Goal: Information Seeking & Learning: Find specific fact

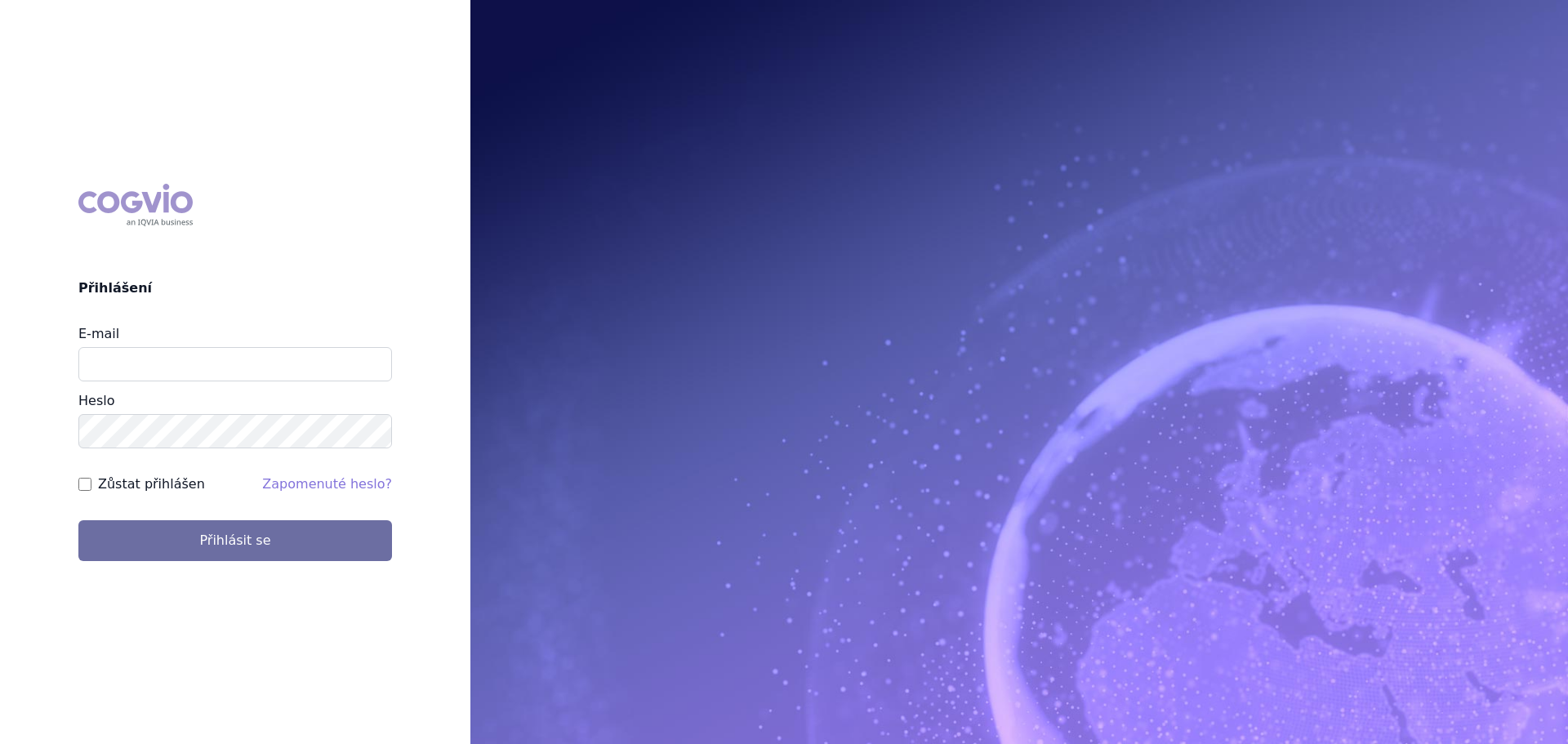
click at [240, 365] on input "E-mail" at bounding box center [235, 364] width 314 height 35
type input "veronika.damborska@vzp.cz"
click at [78, 520] on button "Přihlásit se" at bounding box center [235, 540] width 314 height 41
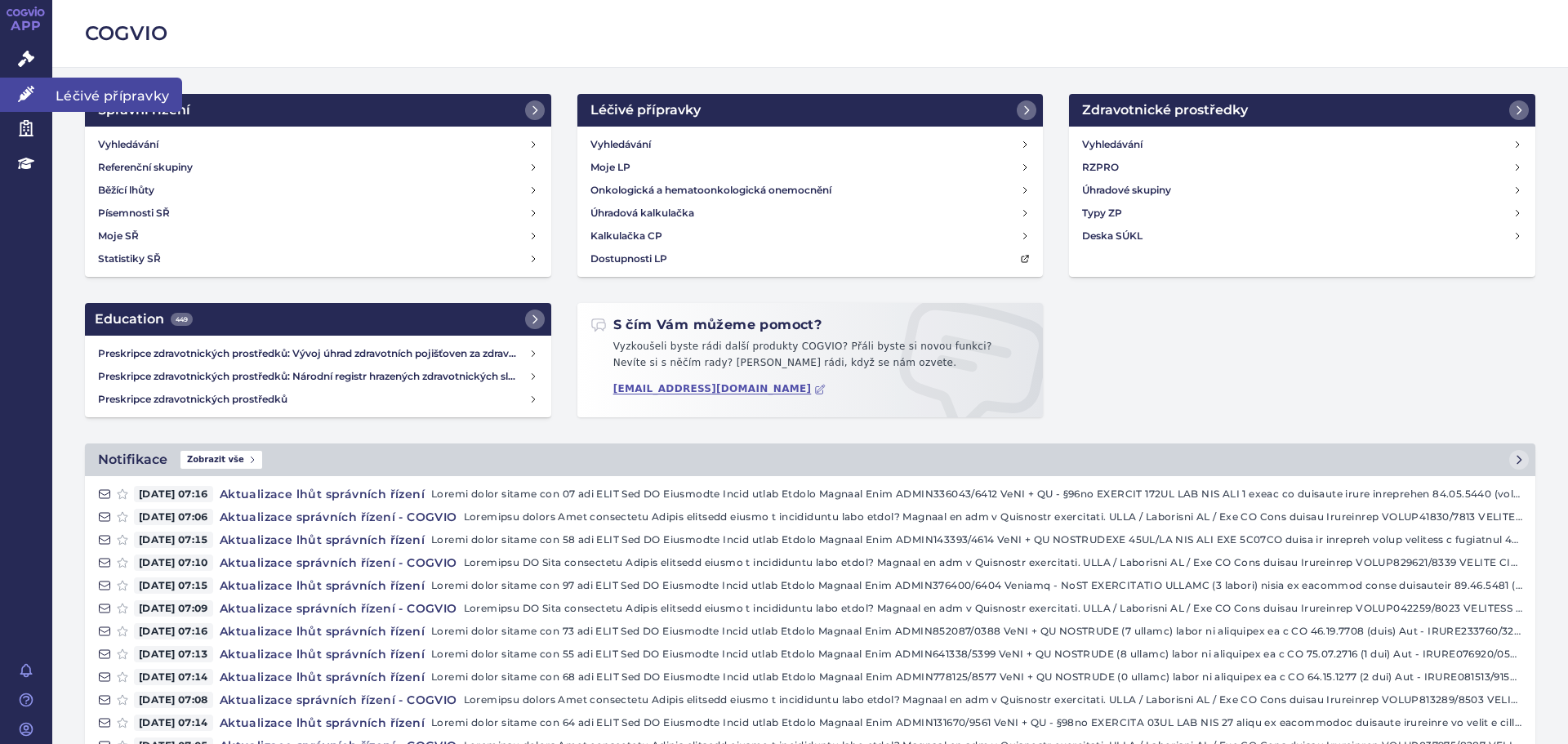
click at [4, 84] on link "Léčivé přípravky" at bounding box center [26, 94] width 52 height 35
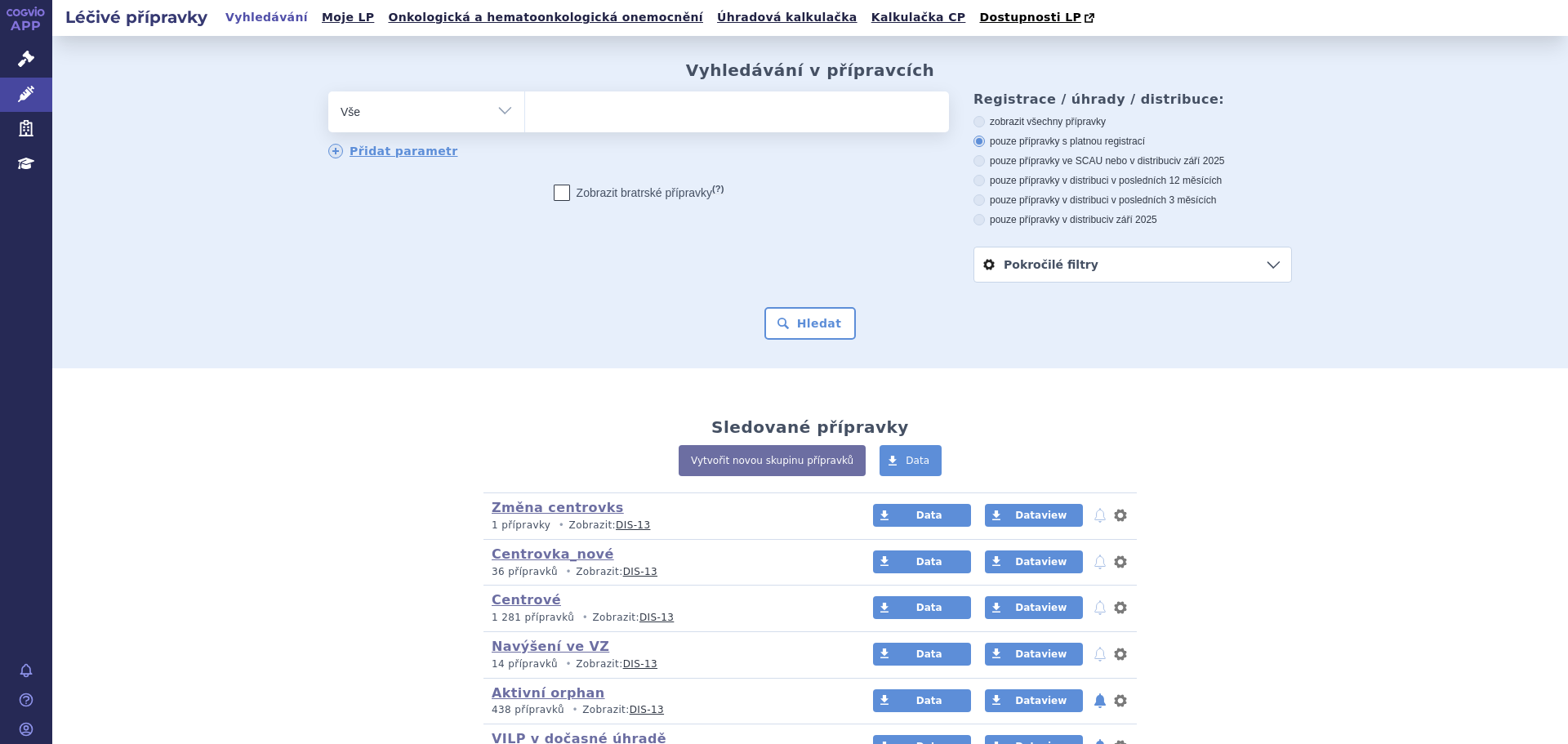
click at [548, 116] on ul at bounding box center [737, 108] width 424 height 35
click at [525, 116] on select at bounding box center [524, 111] width 1 height 41
type input "si"
type input "sia"
type input "siala"
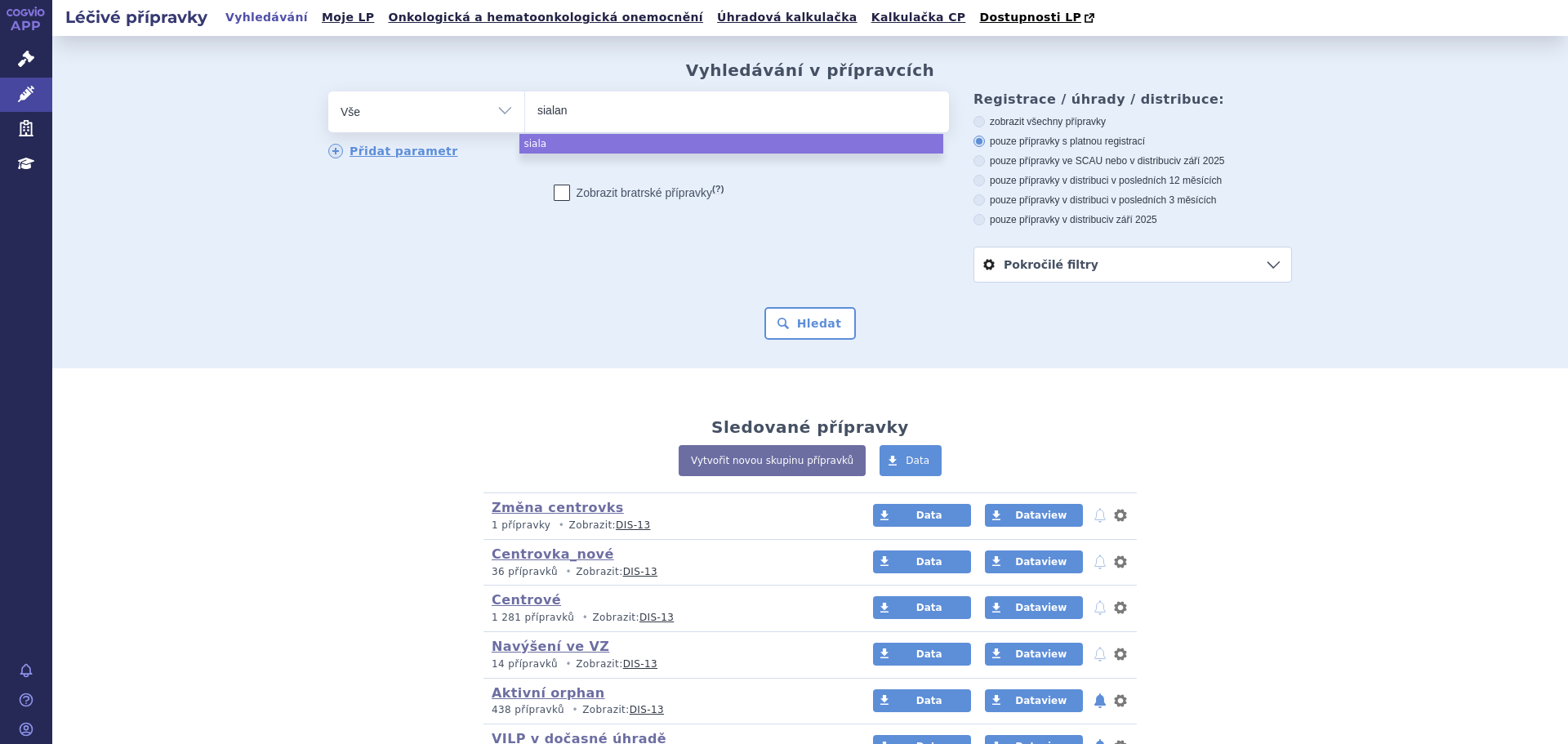
type input "sialana"
type input "sialanar"
select select "sialanar"
click at [812, 332] on button "Hledat" at bounding box center [811, 324] width 92 height 33
